Goal: Task Accomplishment & Management: Complete application form

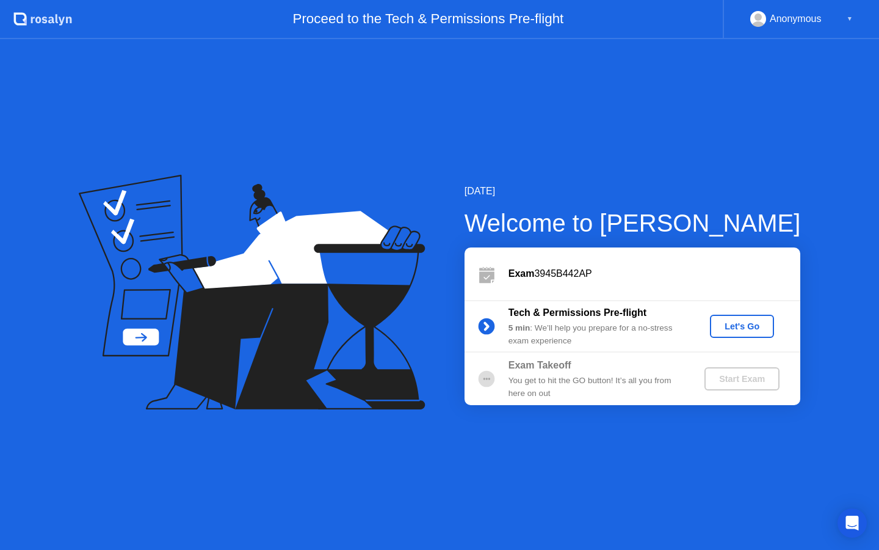
click at [747, 329] on div "Let's Go" at bounding box center [742, 326] width 54 height 10
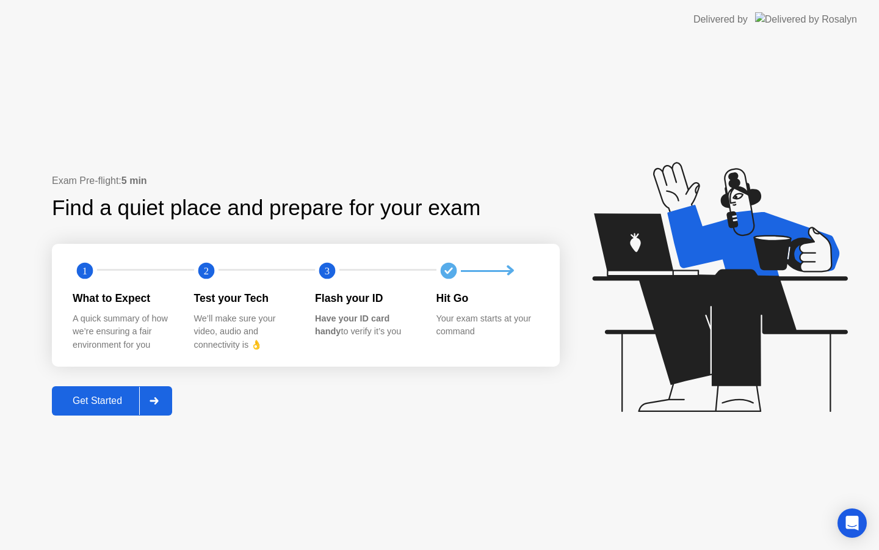
click at [103, 403] on div "Get Started" at bounding box center [98, 400] width 84 height 11
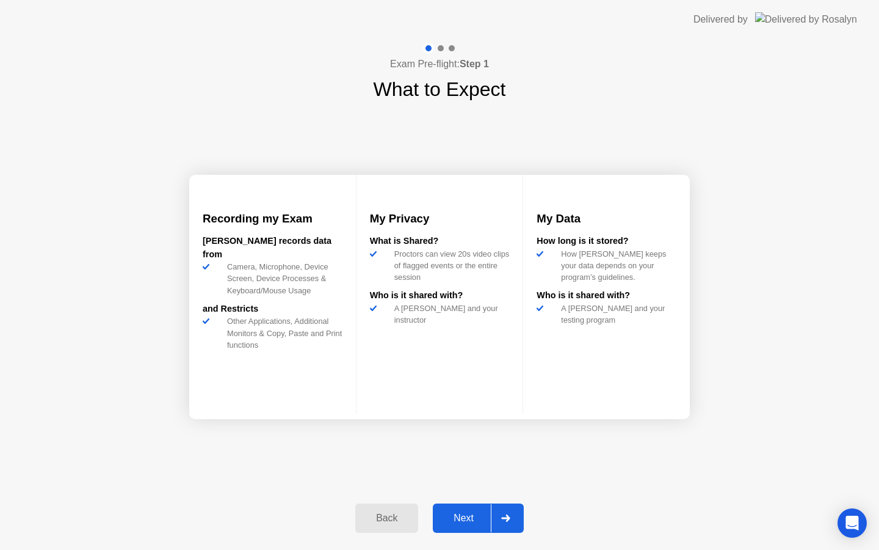
click at [472, 517] on div "Next" at bounding box center [464, 517] width 54 height 11
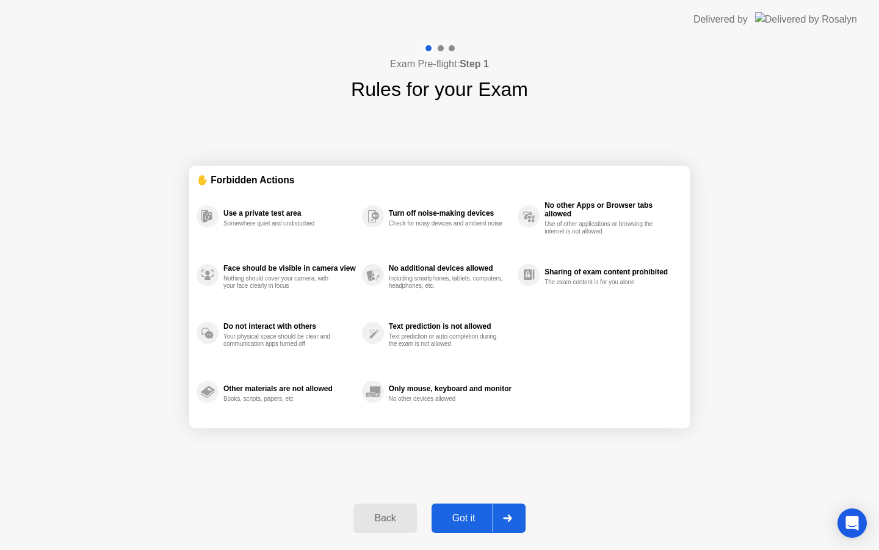
click at [472, 517] on div "Got it" at bounding box center [463, 517] width 57 height 11
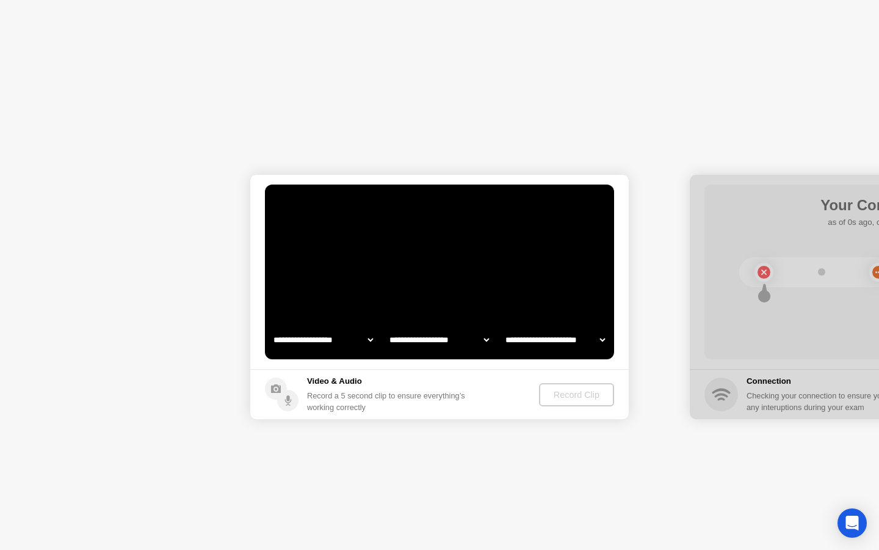
select select "**********"
select select "*******"
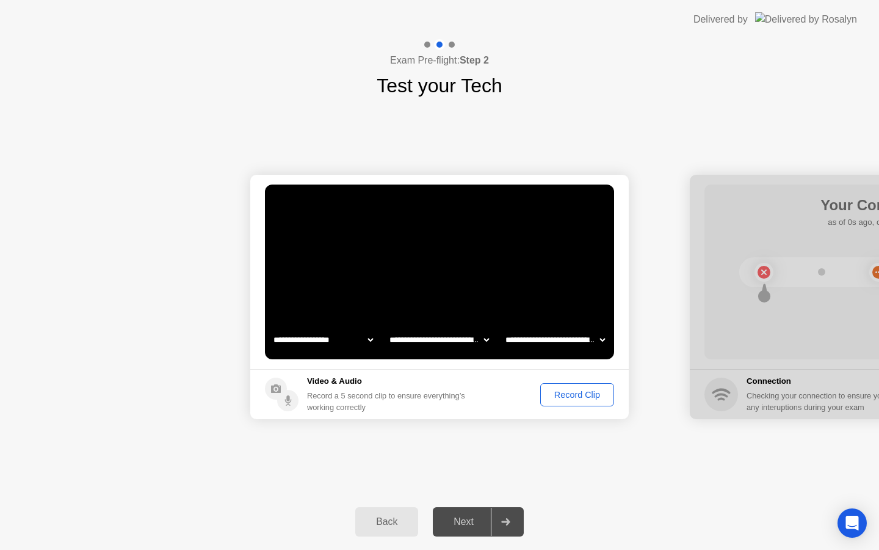
click at [567, 396] on div "Record Clip" at bounding box center [577, 395] width 65 height 10
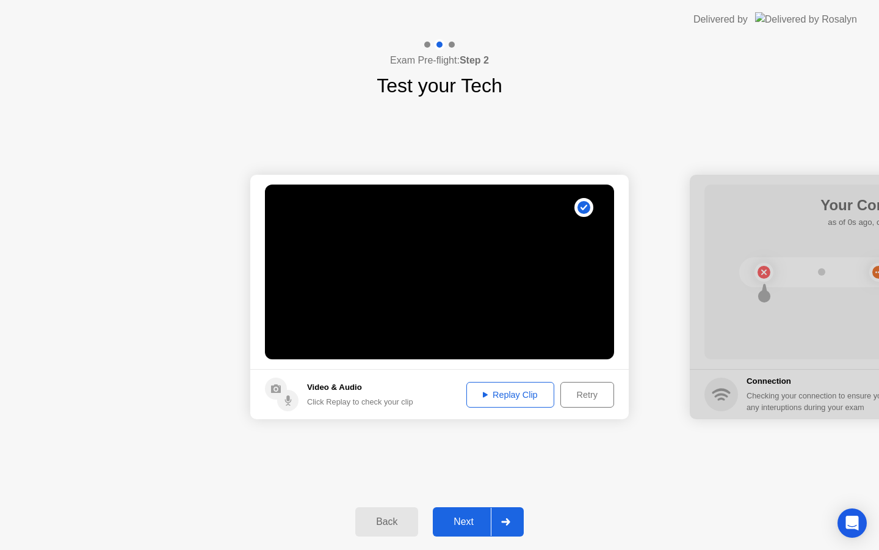
click at [517, 393] on div "Replay Clip" at bounding box center [510, 395] width 79 height 10
click at [457, 521] on div "Next" at bounding box center [464, 521] width 54 height 11
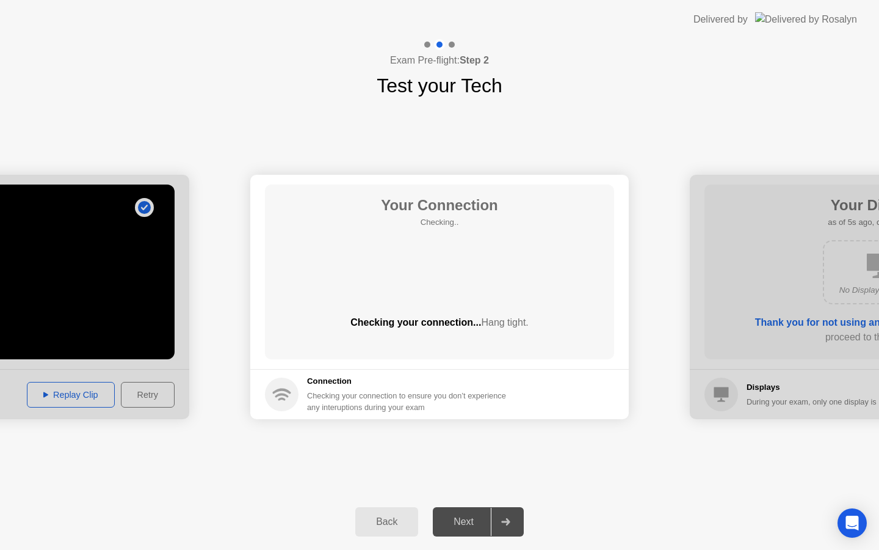
click at [282, 400] on circle at bounding box center [282, 394] width 34 height 34
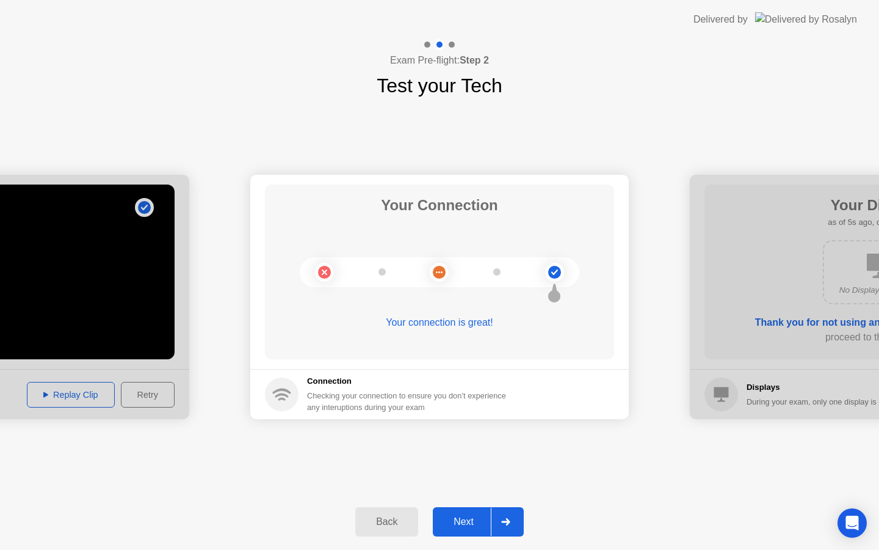
click at [460, 521] on div "Next" at bounding box center [464, 521] width 54 height 11
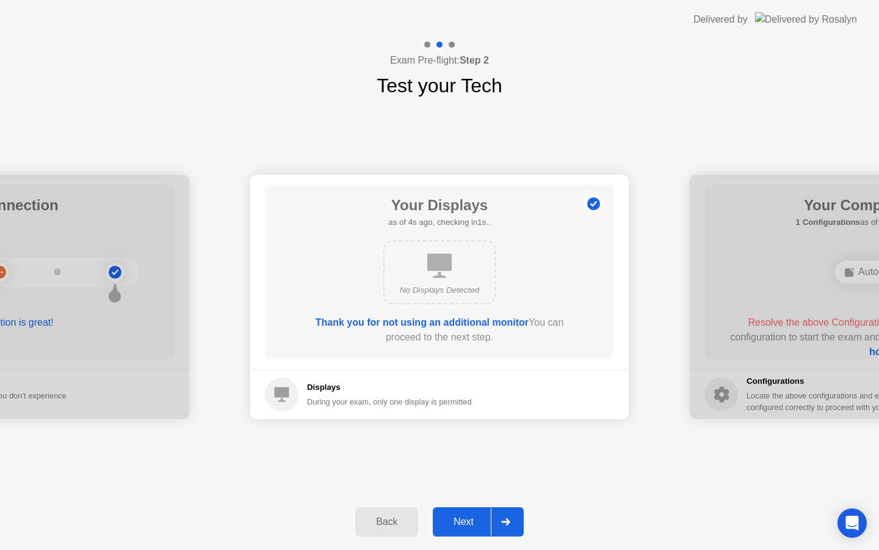
click at [460, 521] on div "Next" at bounding box center [464, 521] width 54 height 11
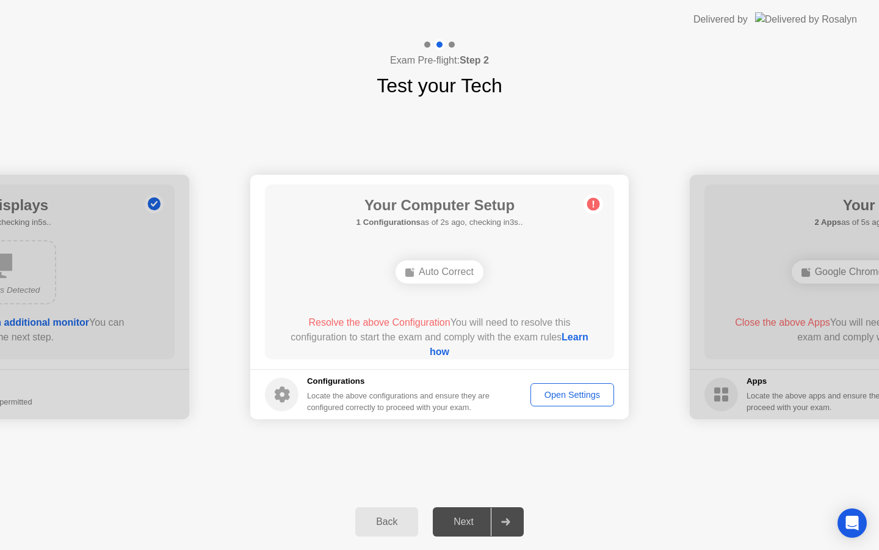
click at [562, 396] on div "Open Settings" at bounding box center [572, 395] width 75 height 10
click at [430, 355] on link "Learn how" at bounding box center [509, 344] width 159 height 25
click at [581, 398] on div "Open Settings" at bounding box center [572, 395] width 75 height 10
click at [443, 350] on link "Learn how" at bounding box center [509, 344] width 159 height 25
click at [561, 397] on div "Open Settings" at bounding box center [572, 395] width 75 height 10
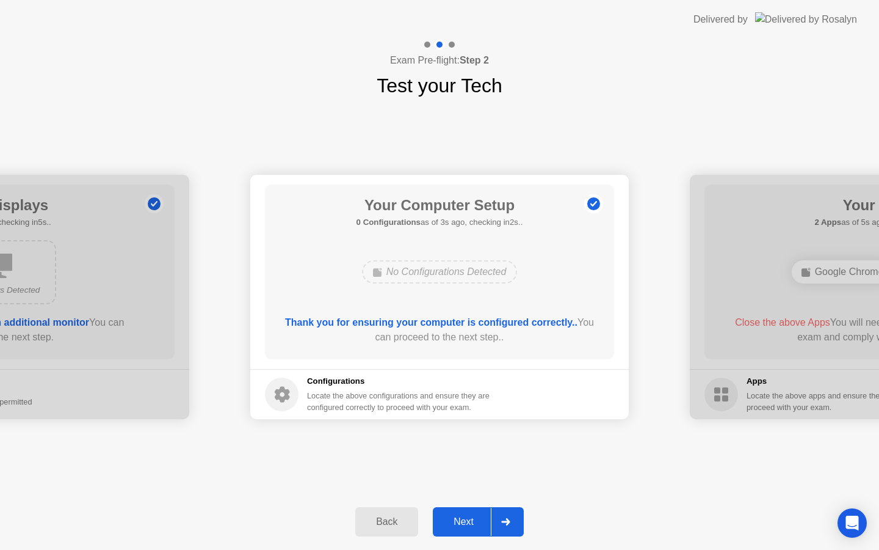
click at [473, 529] on button "Next" at bounding box center [478, 521] width 91 height 29
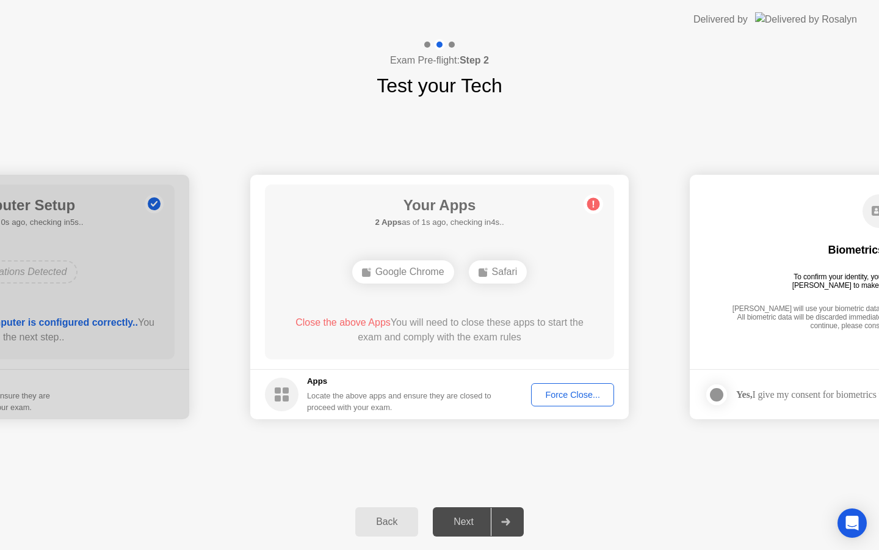
click at [405, 272] on div "Google Chrome" at bounding box center [403, 271] width 102 height 23
click at [561, 393] on div "Force Close..." at bounding box center [573, 395] width 74 height 10
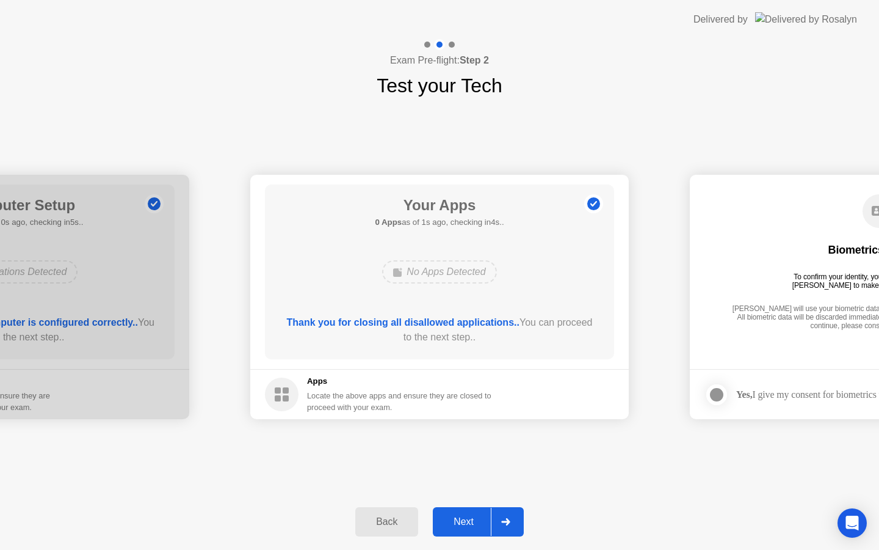
click at [477, 522] on div "Next" at bounding box center [464, 521] width 54 height 11
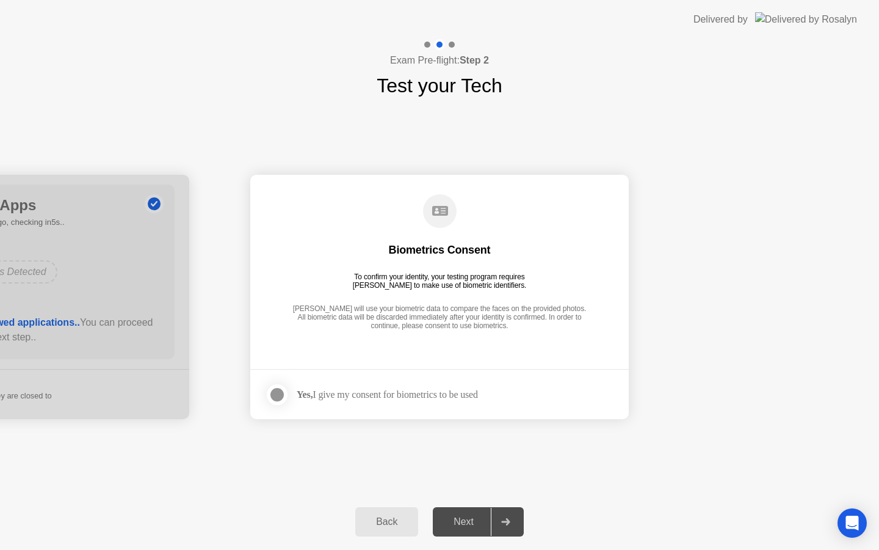
click at [281, 396] on div at bounding box center [277, 394] width 15 height 15
click at [464, 527] on div "Next" at bounding box center [464, 521] width 54 height 11
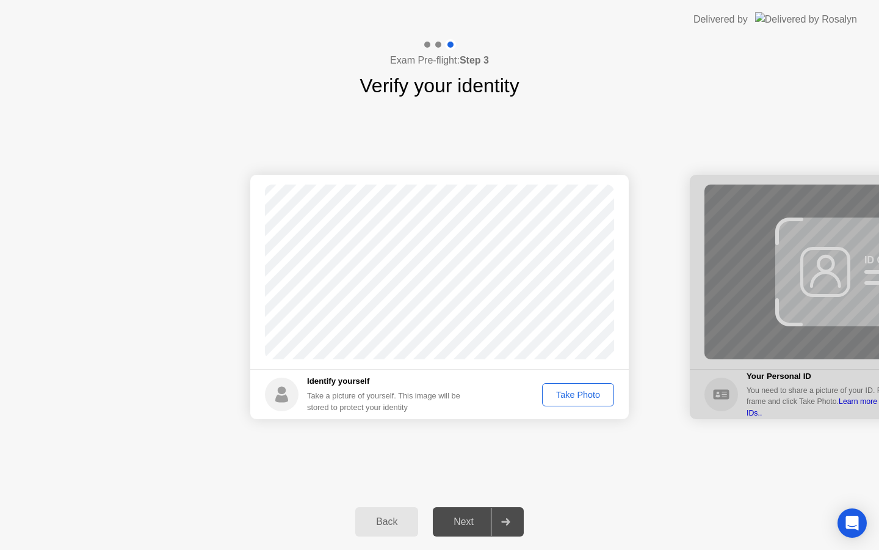
click at [589, 393] on div "Take Photo" at bounding box center [578, 395] width 64 height 10
click at [460, 529] on button "Next" at bounding box center [478, 521] width 91 height 29
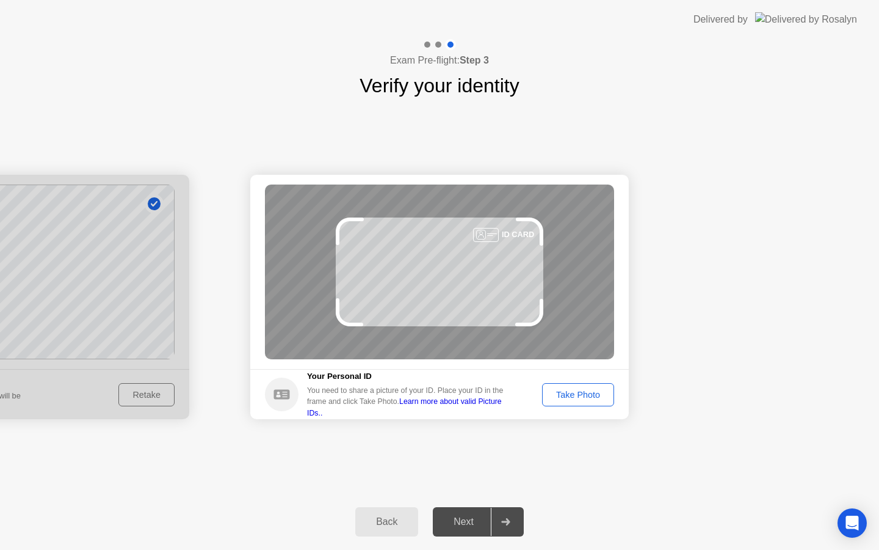
click at [574, 396] on div "Take Photo" at bounding box center [578, 395] width 64 height 10
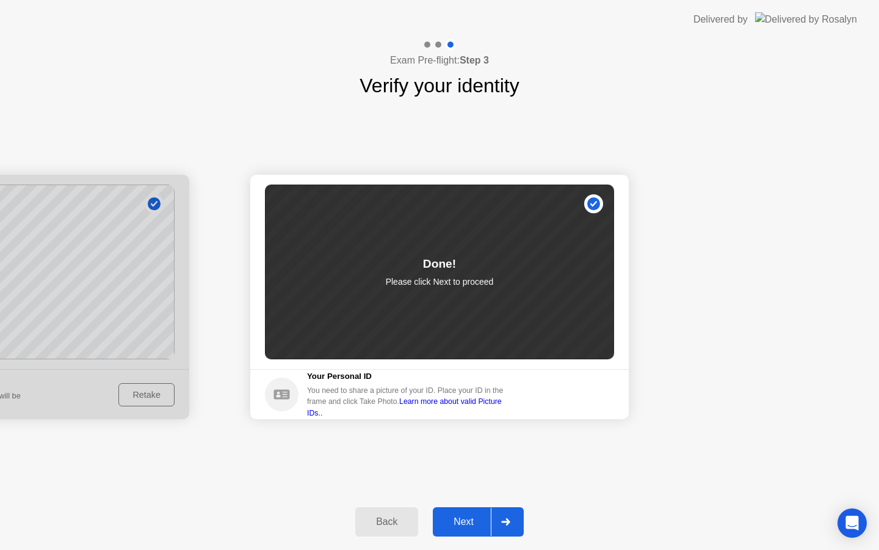
click at [470, 525] on div "Next" at bounding box center [464, 521] width 54 height 11
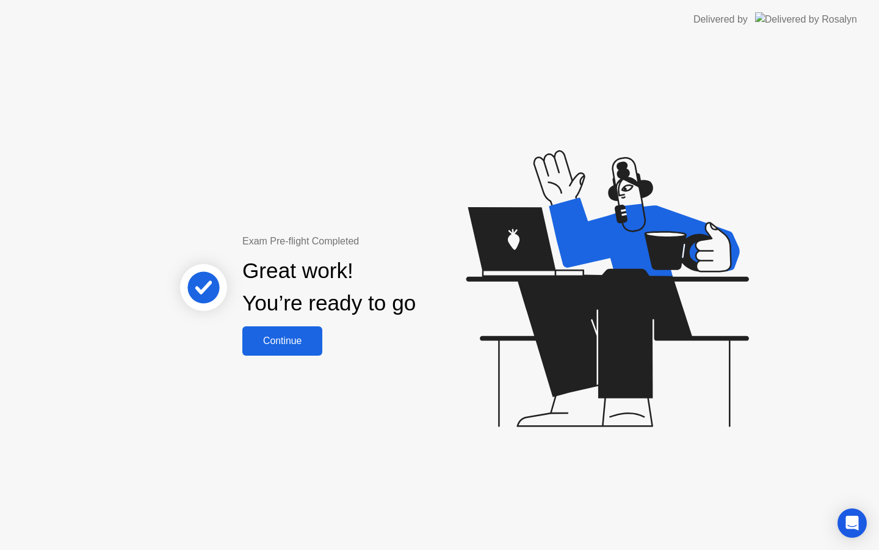
click at [285, 340] on div "Continue" at bounding box center [282, 340] width 73 height 11
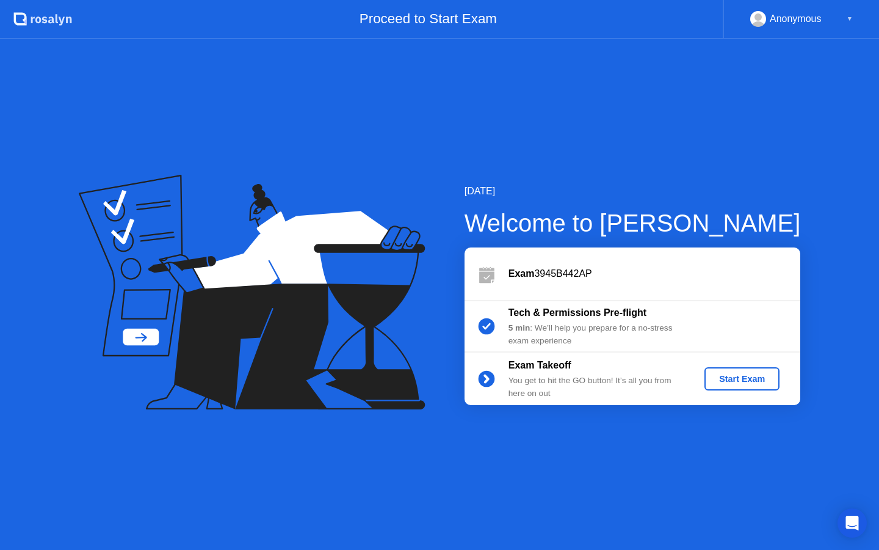
click at [739, 377] on div "Start Exam" at bounding box center [742, 379] width 65 height 10
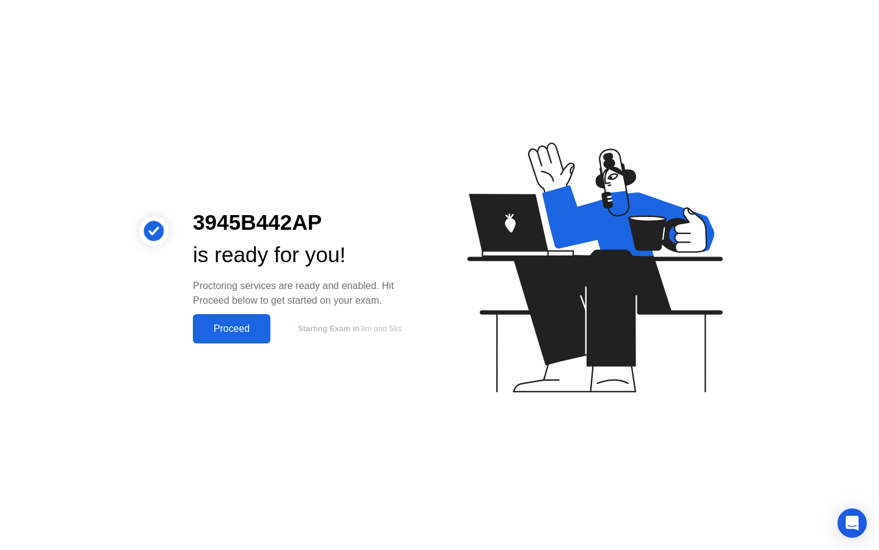
click at [220, 329] on div "Proceed" at bounding box center [232, 328] width 70 height 11
